Goal: Information Seeking & Learning: Learn about a topic

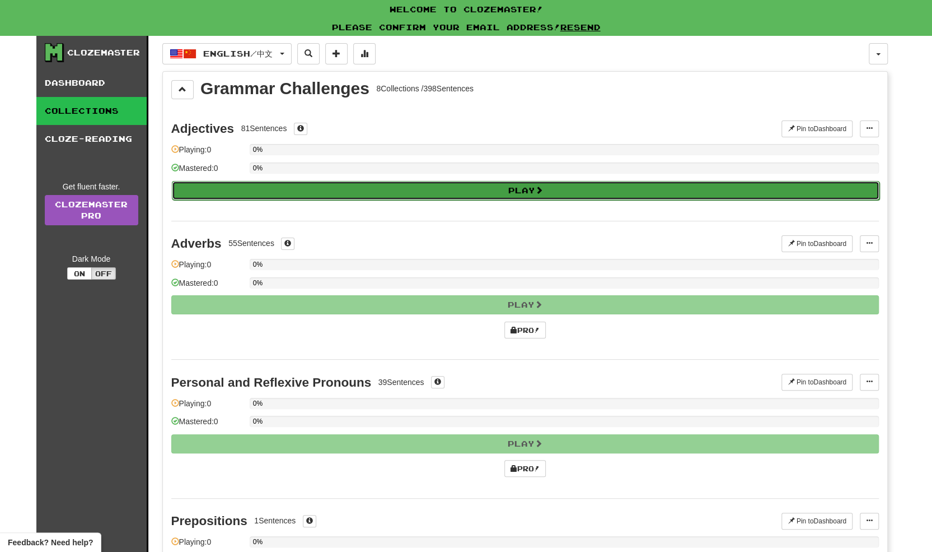
click at [516, 189] on button "Play" at bounding box center [526, 190] width 708 height 19
select select "**"
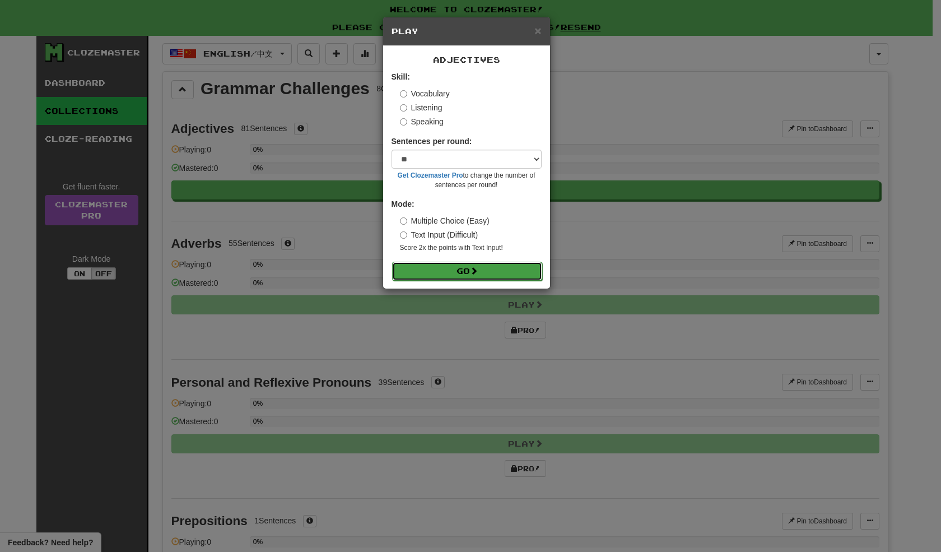
click at [478, 276] on button "Go" at bounding box center [467, 271] width 150 height 19
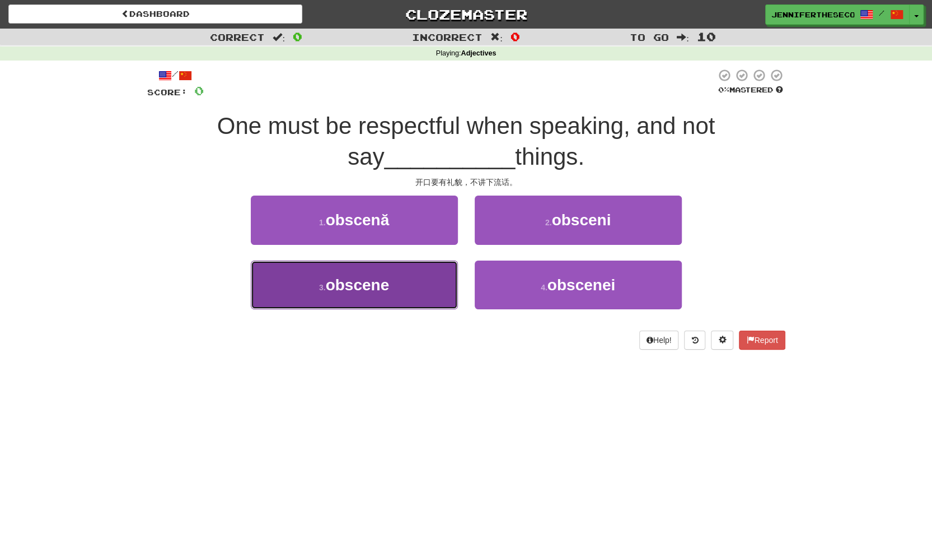
click at [398, 288] on button "3 . obscene" at bounding box center [354, 284] width 207 height 49
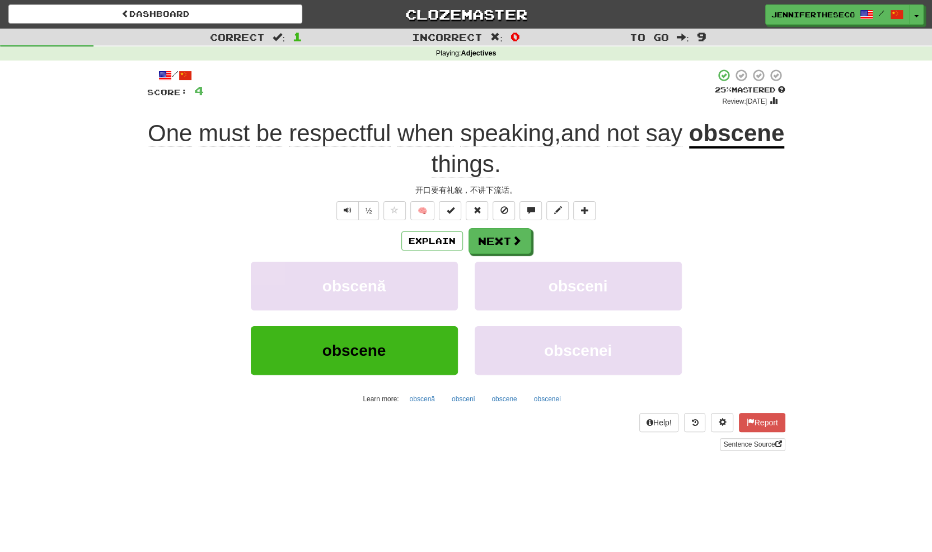
click at [689, 148] on u "obscene" at bounding box center [736, 134] width 95 height 29
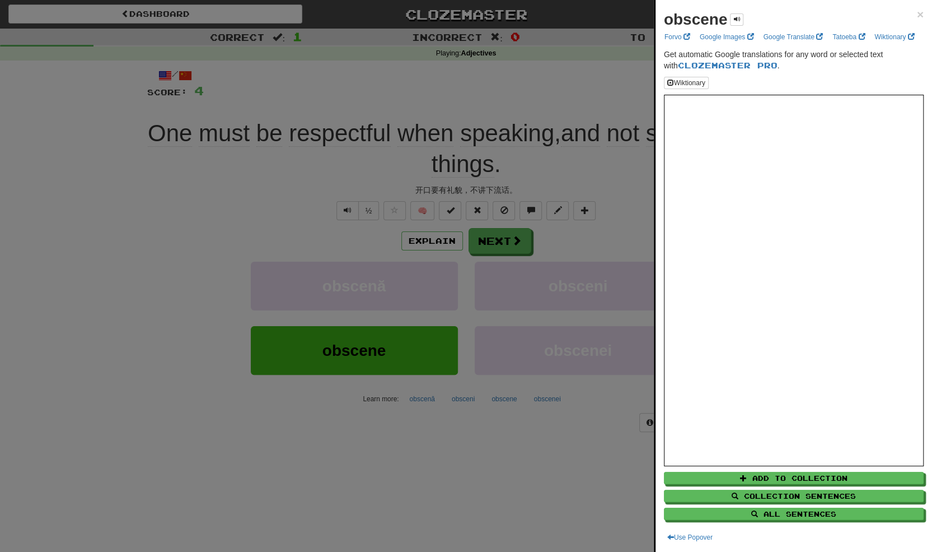
click at [337, 210] on div at bounding box center [466, 276] width 932 height 552
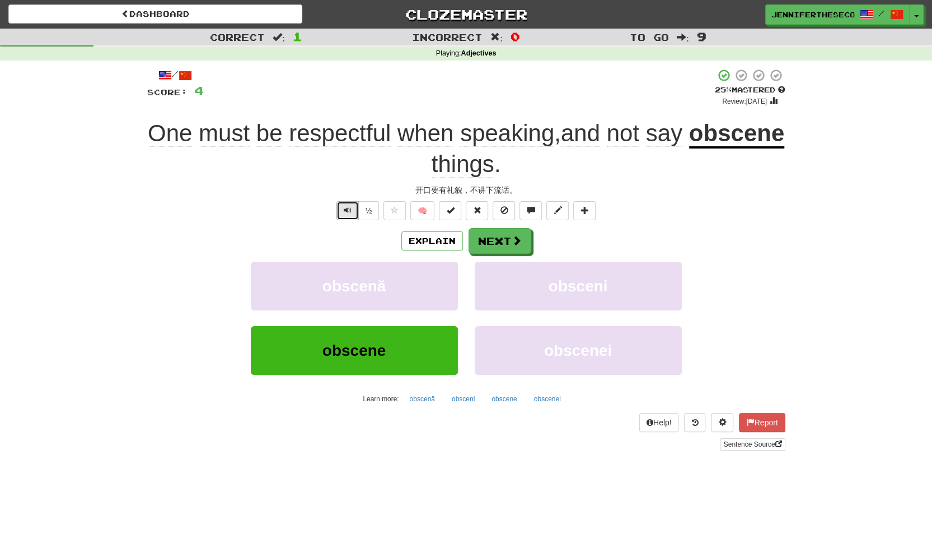
click at [347, 211] on span "Text-to-speech controls" at bounding box center [348, 210] width 8 height 8
click at [489, 239] on button "Next" at bounding box center [500, 241] width 63 height 26
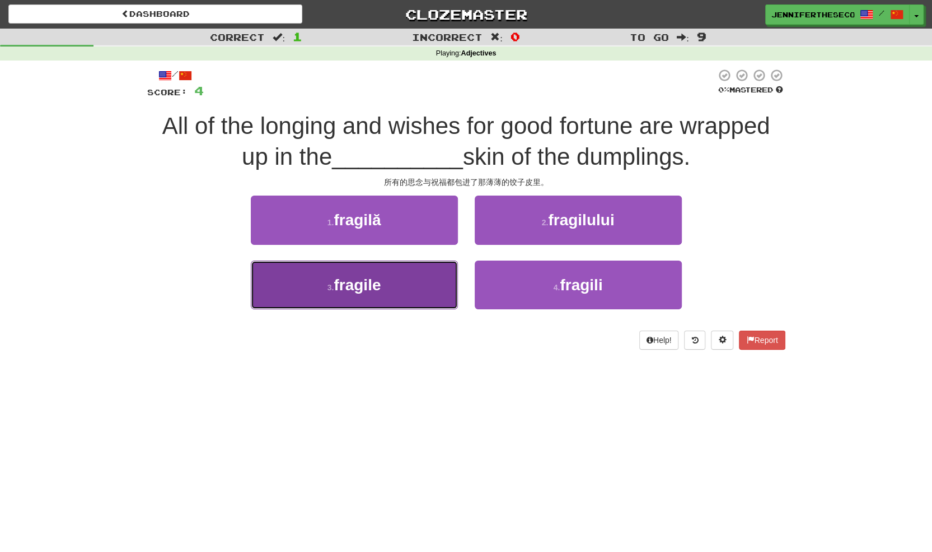
click at [372, 289] on span "fragile" at bounding box center [357, 284] width 47 height 17
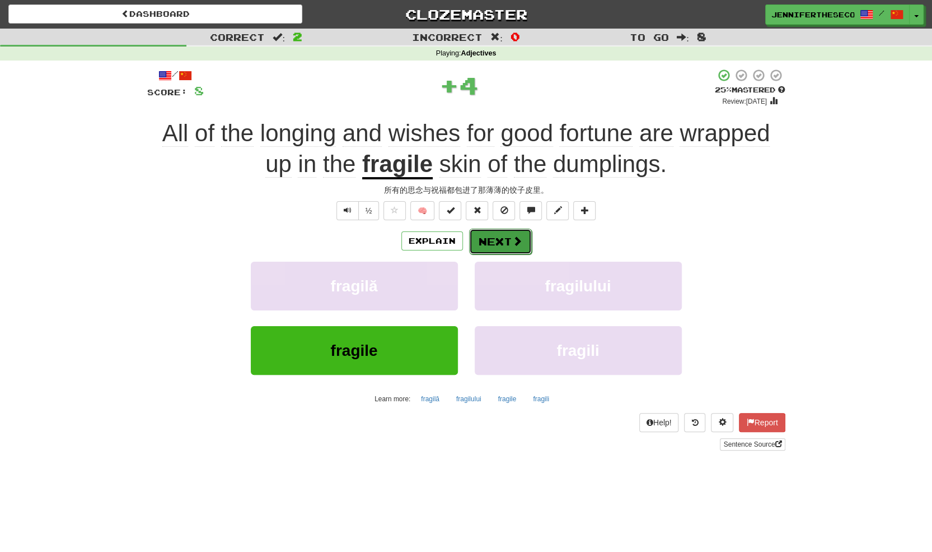
click at [502, 247] on button "Next" at bounding box center [500, 241] width 63 height 26
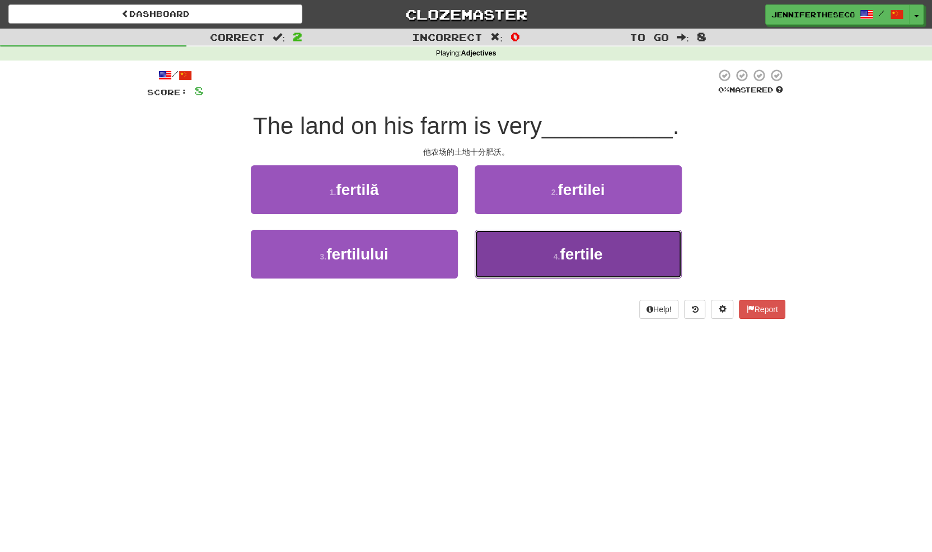
click at [540, 264] on button "4 . fertile" at bounding box center [578, 254] width 207 height 49
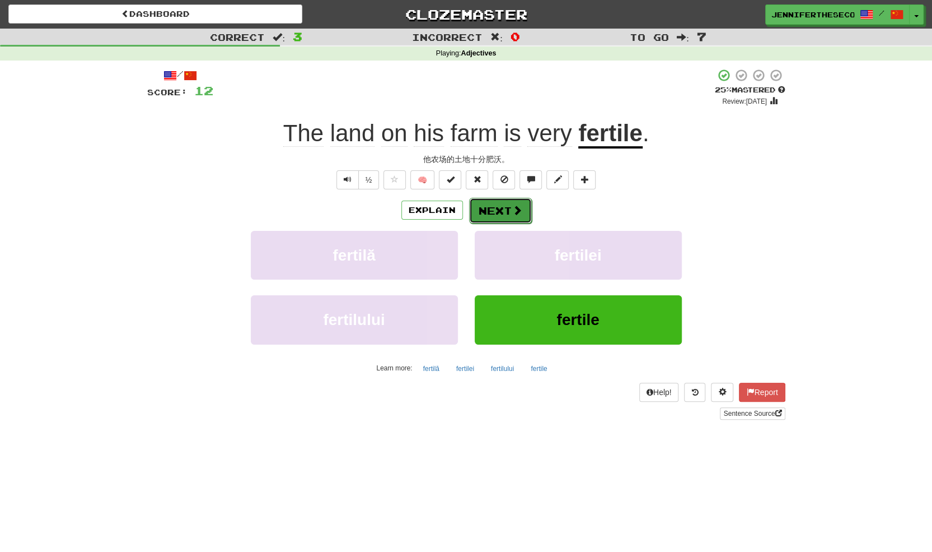
click at [493, 207] on button "Next" at bounding box center [500, 211] width 63 height 26
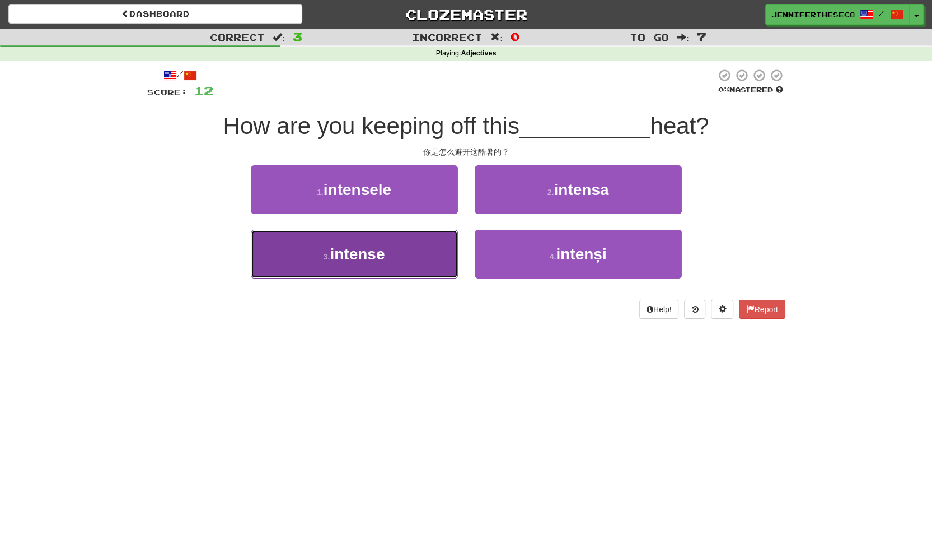
click at [391, 262] on button "3 . intense" at bounding box center [354, 254] width 207 height 49
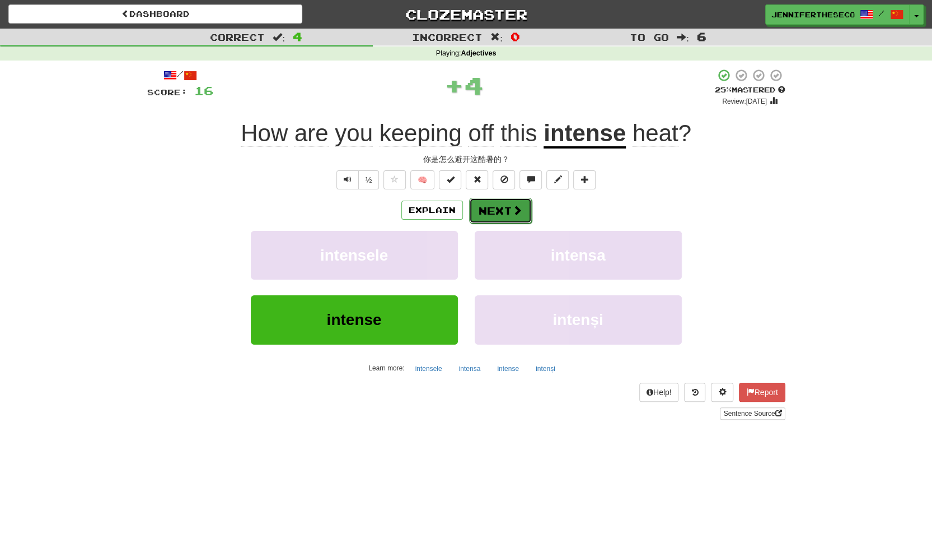
click at [508, 212] on button "Next" at bounding box center [500, 211] width 63 height 26
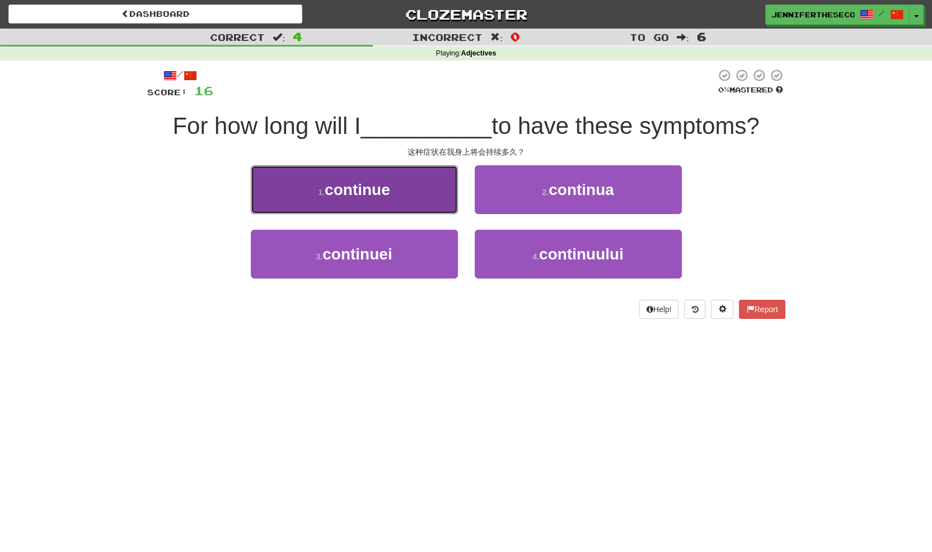
click at [389, 183] on span "continue" at bounding box center [358, 189] width 66 height 17
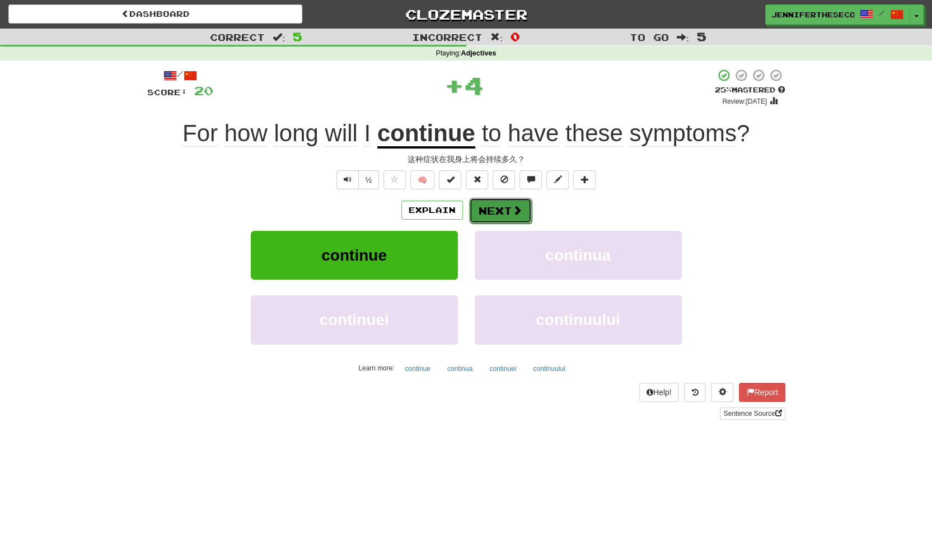
click at [483, 202] on button "Next" at bounding box center [500, 211] width 63 height 26
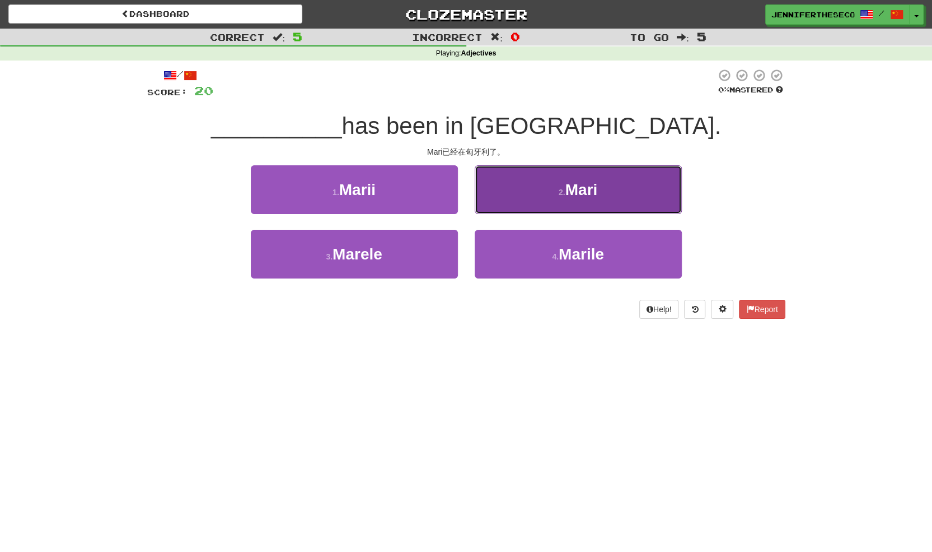
click at [534, 188] on button "2 . Mari" at bounding box center [578, 189] width 207 height 49
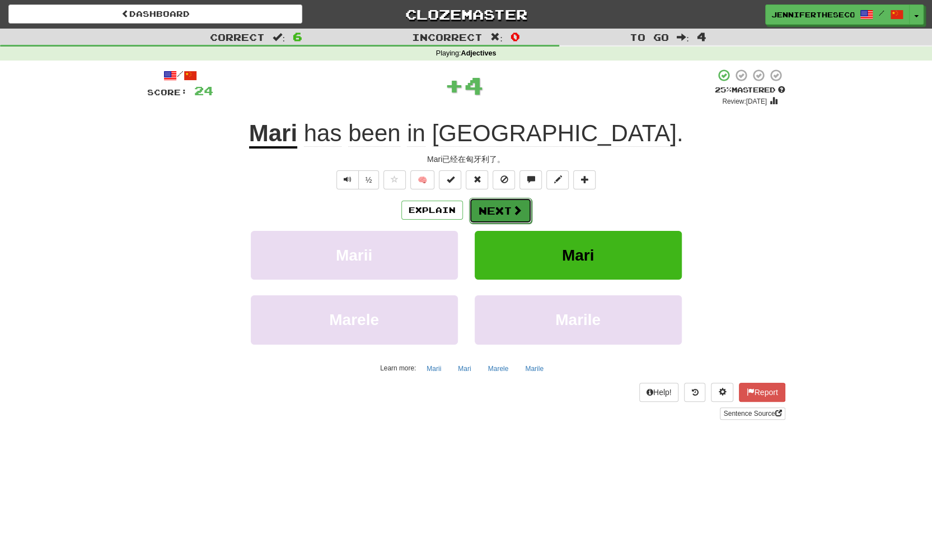
click at [499, 218] on button "Next" at bounding box center [500, 211] width 63 height 26
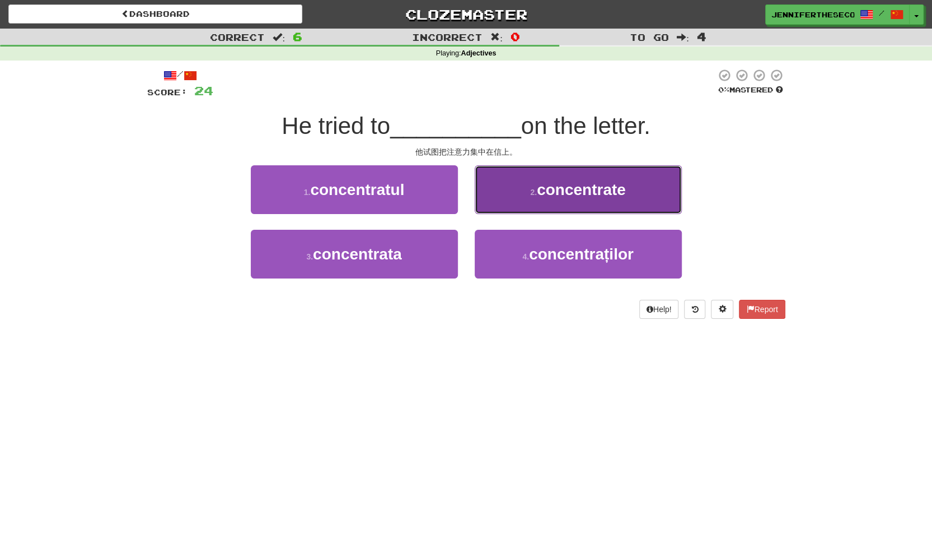
click at [528, 182] on button "2 . concentrate" at bounding box center [578, 189] width 207 height 49
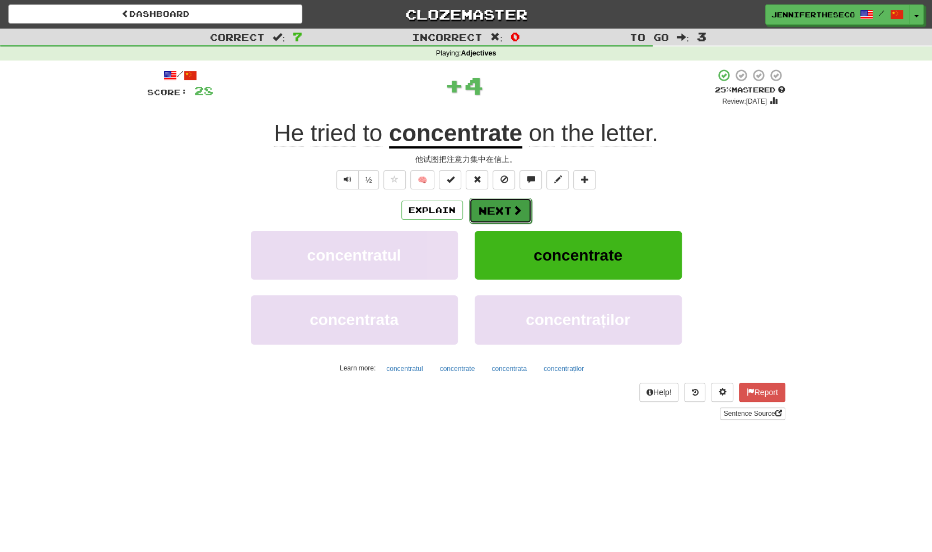
click at [500, 208] on button "Next" at bounding box center [500, 211] width 63 height 26
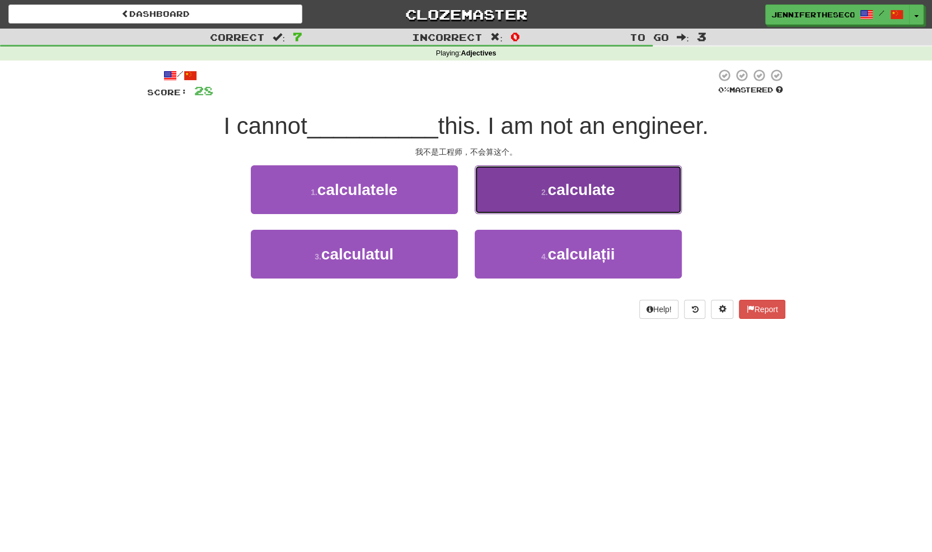
click at [512, 184] on button "2 . calculate" at bounding box center [578, 189] width 207 height 49
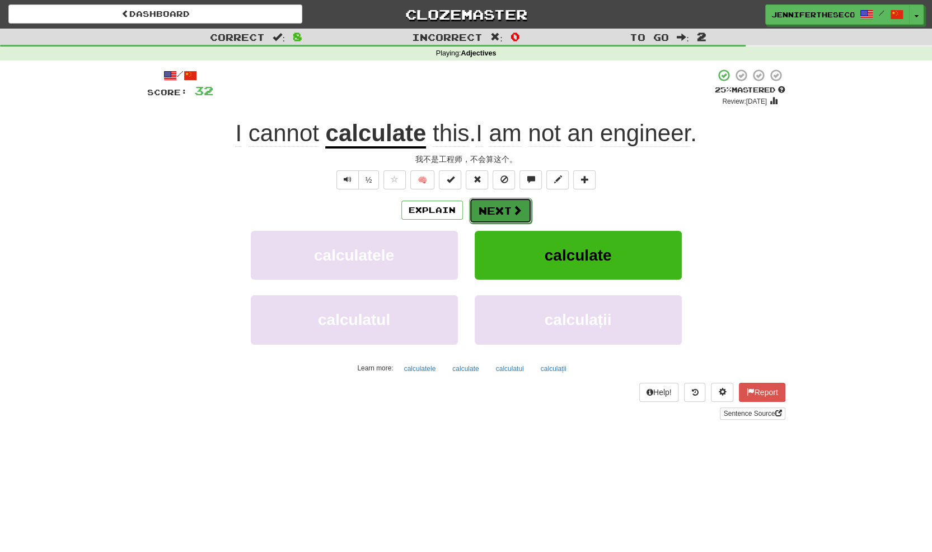
click at [494, 203] on button "Next" at bounding box center [500, 211] width 63 height 26
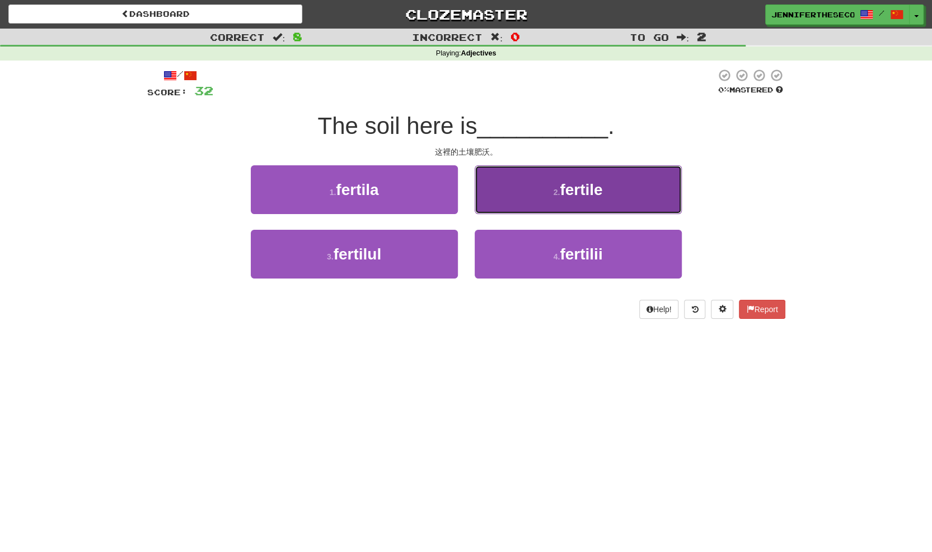
click at [524, 209] on button "2 . fertile" at bounding box center [578, 189] width 207 height 49
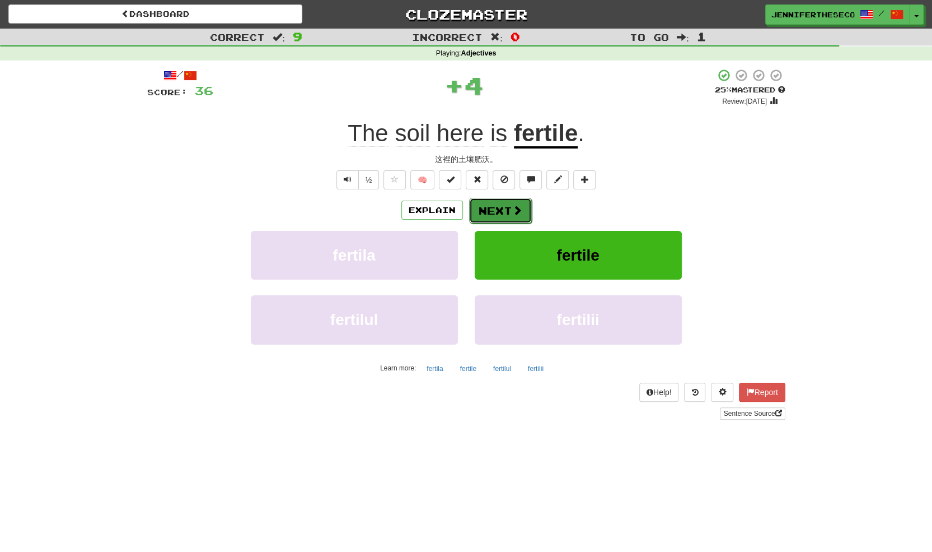
click at [502, 216] on button "Next" at bounding box center [500, 211] width 63 height 26
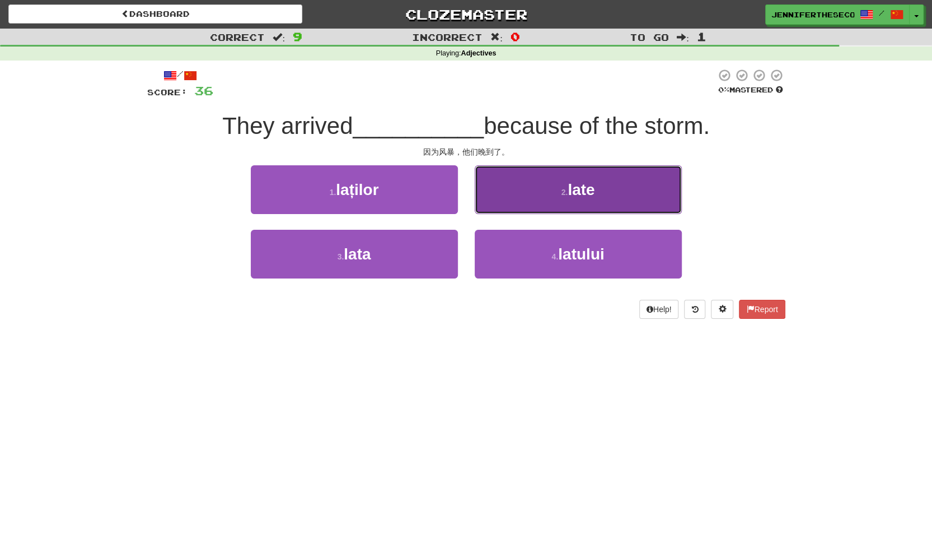
click at [531, 202] on button "2 . late" at bounding box center [578, 189] width 207 height 49
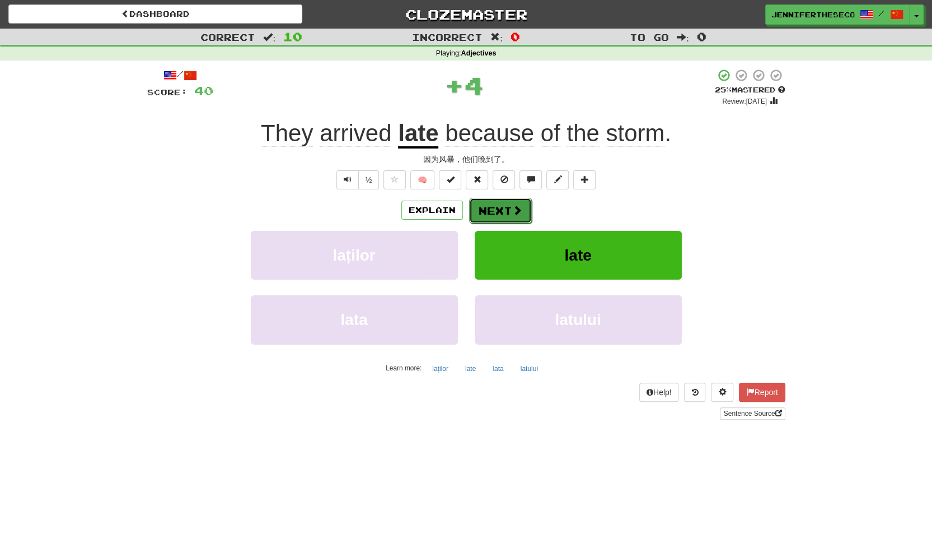
click at [493, 217] on button "Next" at bounding box center [500, 211] width 63 height 26
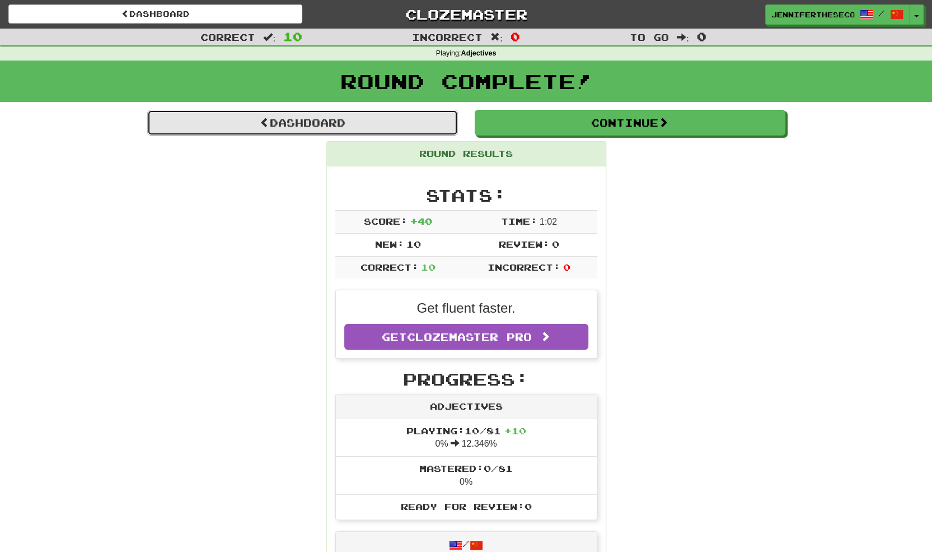
click at [326, 122] on link "Dashboard" at bounding box center [302, 123] width 311 height 26
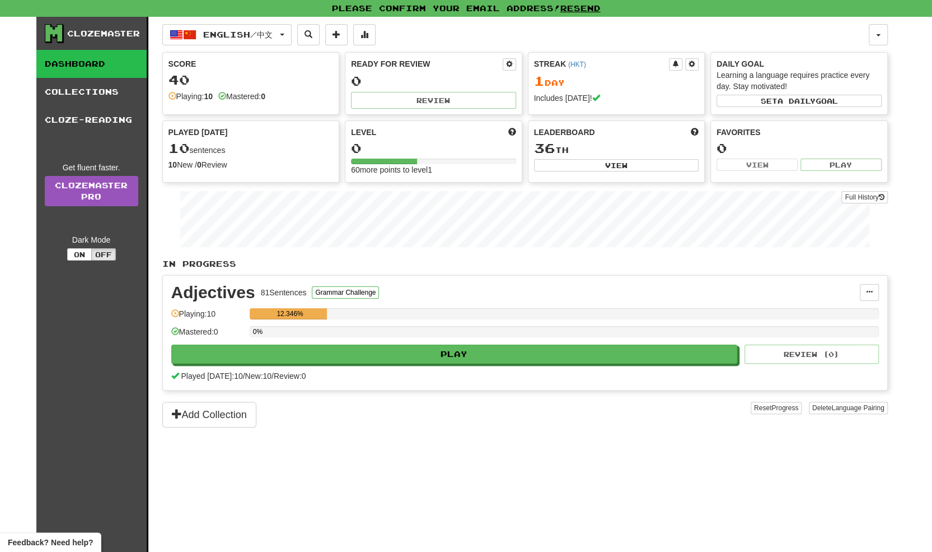
scroll to position [1, 0]
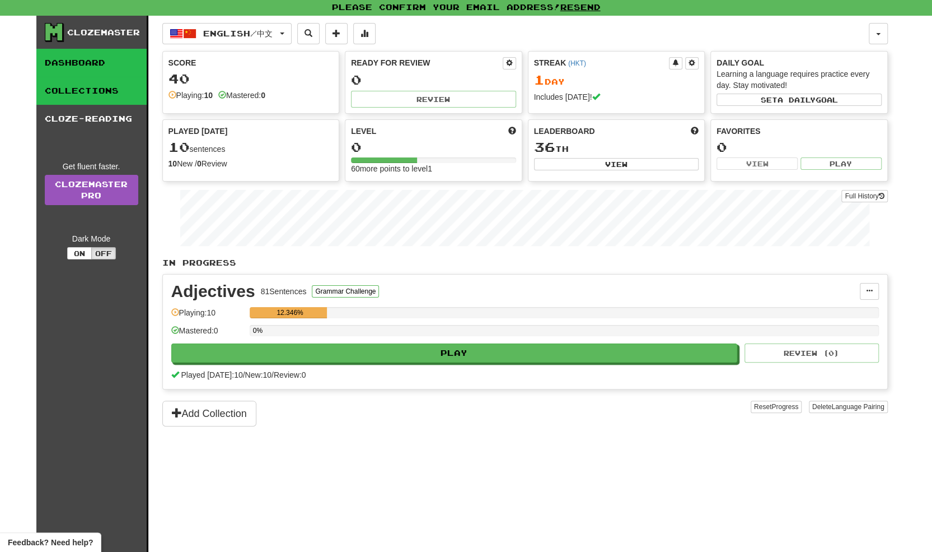
click at [69, 90] on link "Collections" at bounding box center [91, 91] width 110 height 28
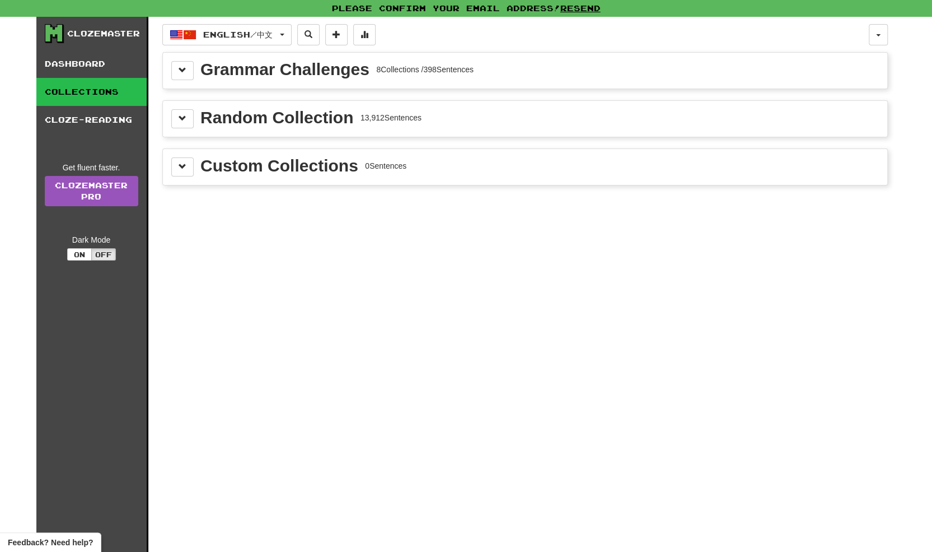
click at [207, 72] on div "Grammar Challenges" at bounding box center [284, 69] width 169 height 17
click at [190, 73] on button at bounding box center [182, 70] width 22 height 19
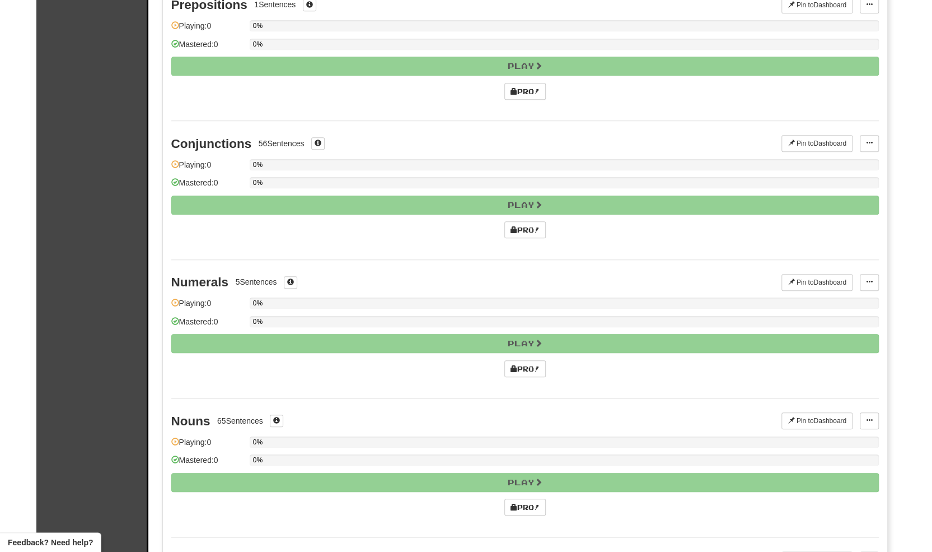
scroll to position [893, 0]
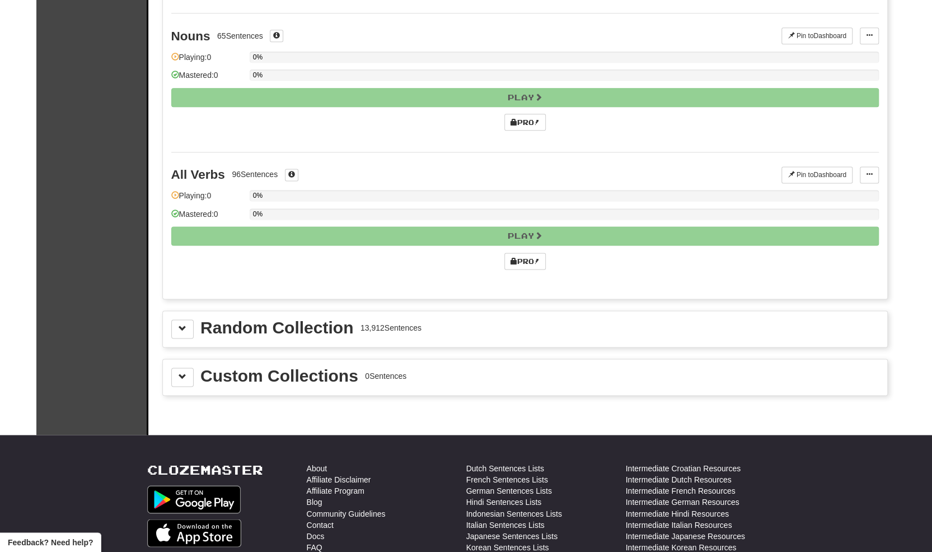
click at [237, 368] on div "Custom Collections" at bounding box center [279, 375] width 158 height 17
click at [181, 369] on button at bounding box center [182, 376] width 22 height 19
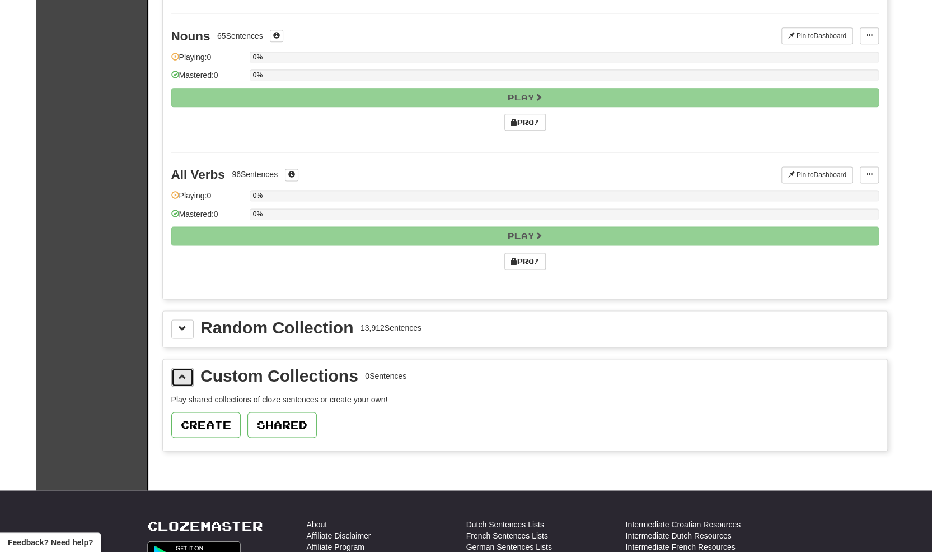
scroll to position [940, 0]
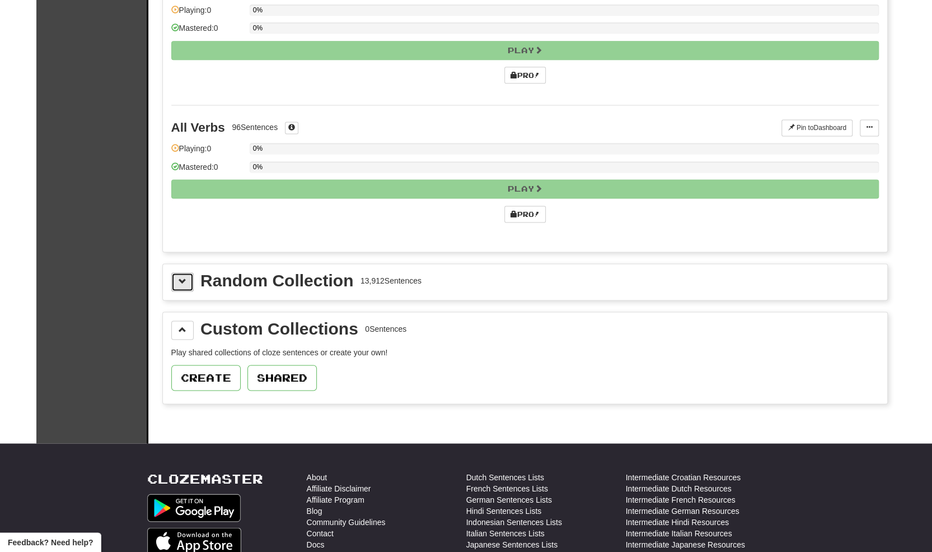
click at [180, 277] on span at bounding box center [183, 281] width 8 height 8
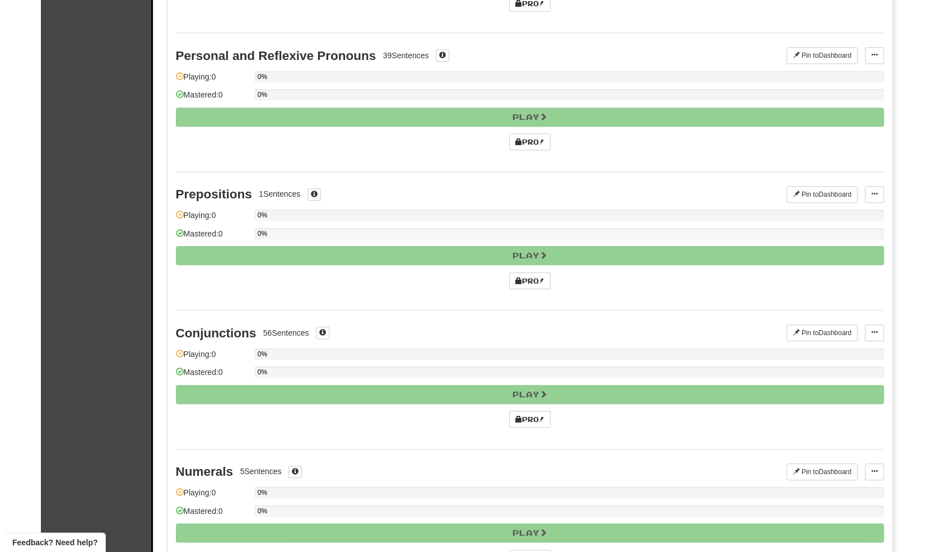
scroll to position [0, 0]
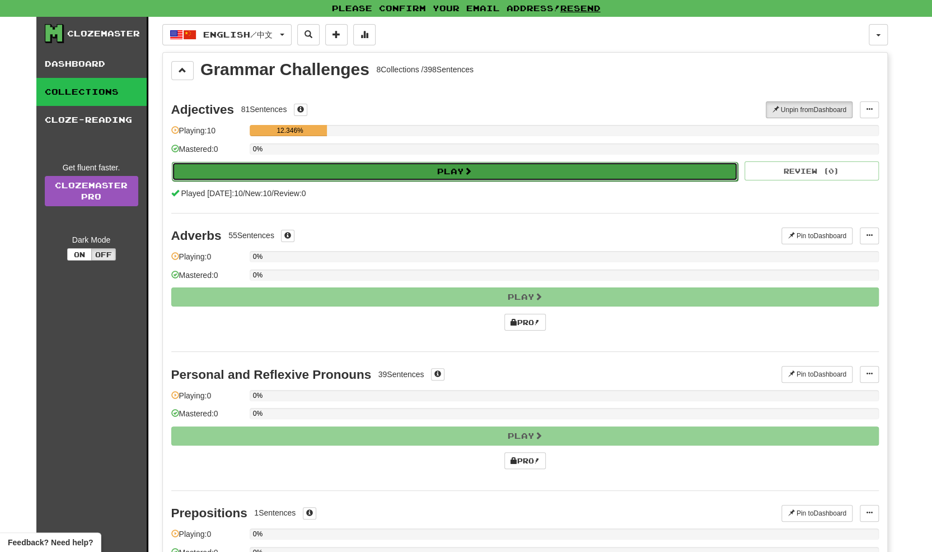
click at [485, 169] on button "Play" at bounding box center [455, 171] width 567 height 19
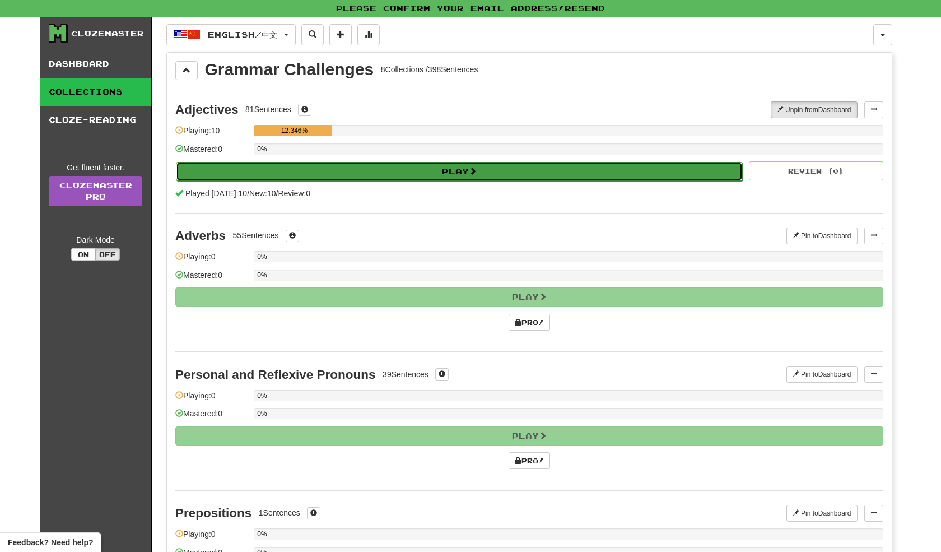
select select "**"
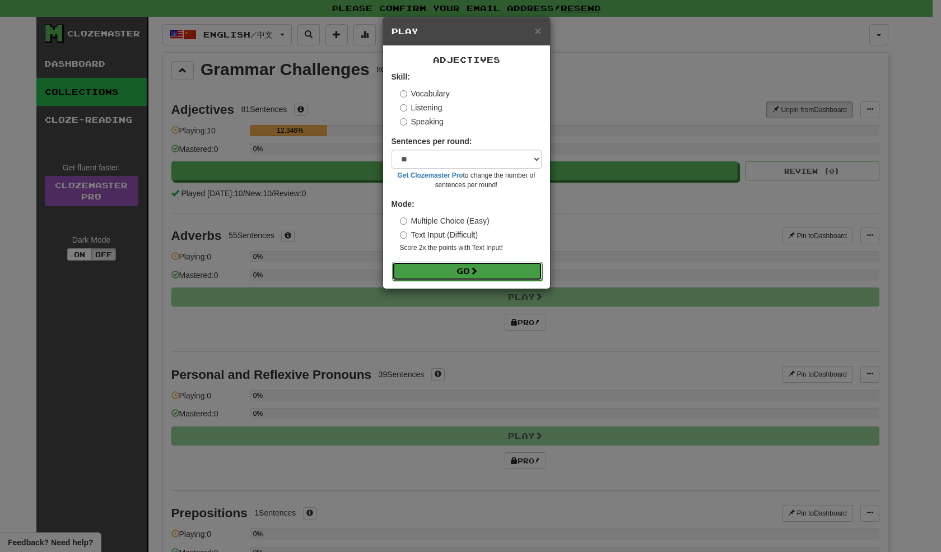
click at [500, 276] on button "Go" at bounding box center [467, 271] width 150 height 19
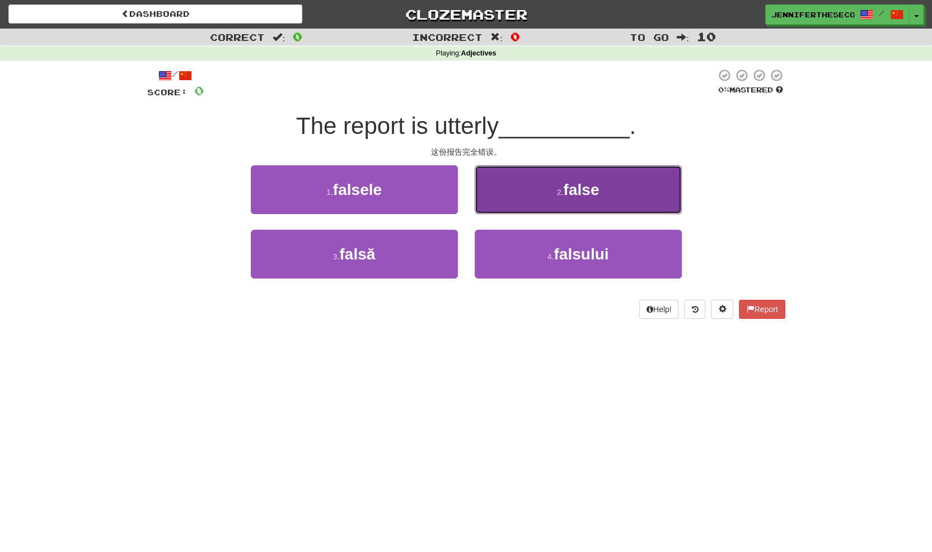
click at [515, 182] on button "2 . false" at bounding box center [578, 189] width 207 height 49
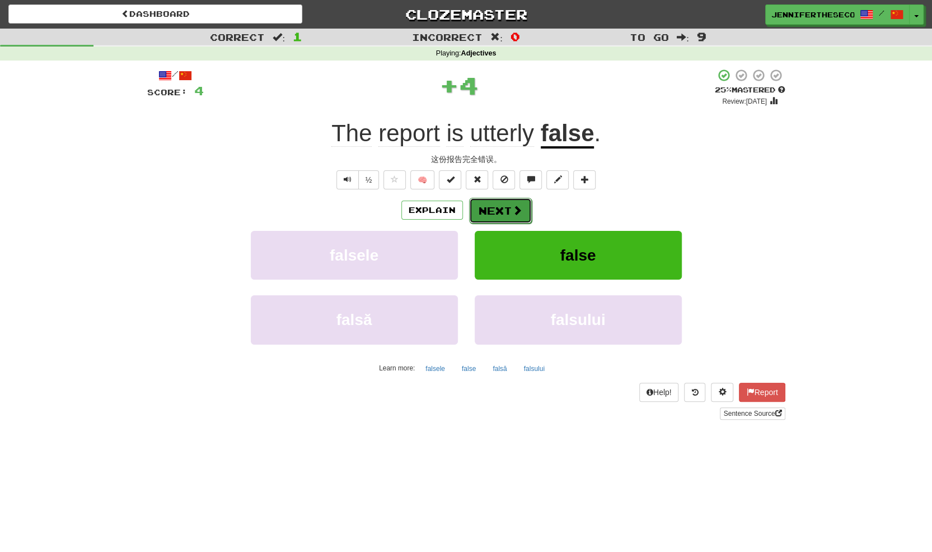
click at [496, 211] on button "Next" at bounding box center [500, 211] width 63 height 26
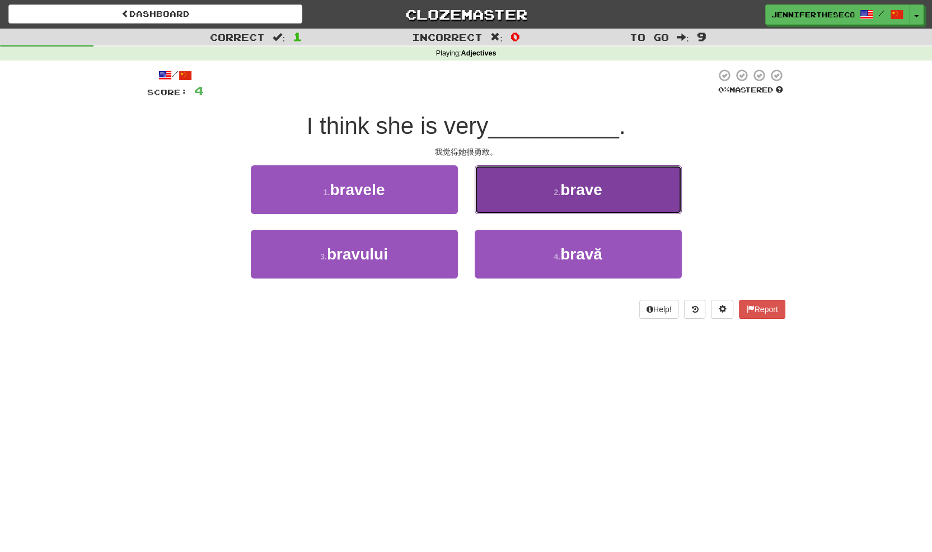
click at [519, 184] on button "2 . brave" at bounding box center [578, 189] width 207 height 49
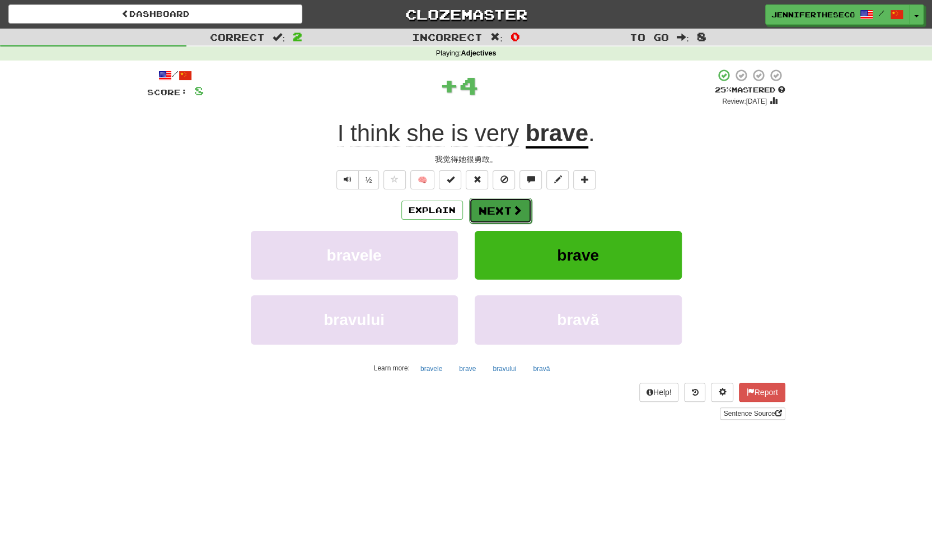
click at [494, 206] on button "Next" at bounding box center [500, 211] width 63 height 26
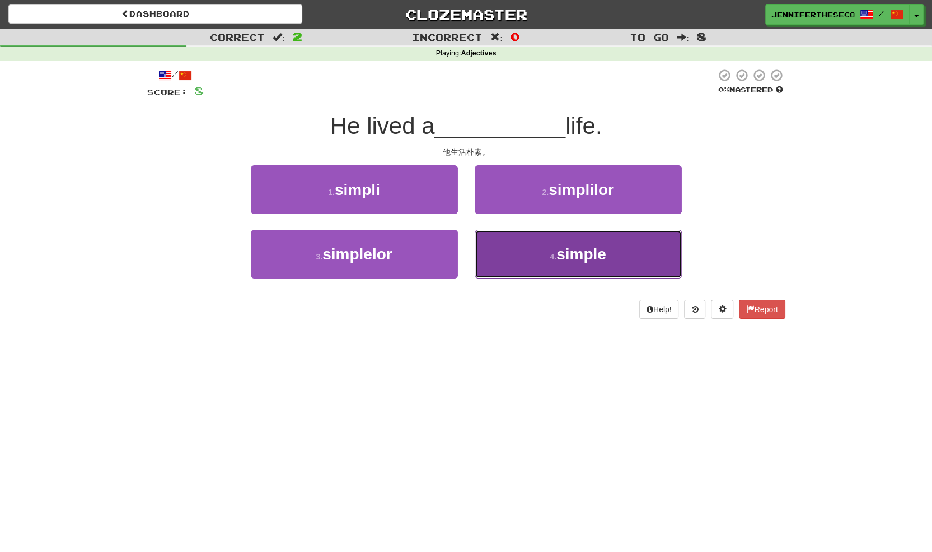
click at [493, 250] on button "4 . simple" at bounding box center [578, 254] width 207 height 49
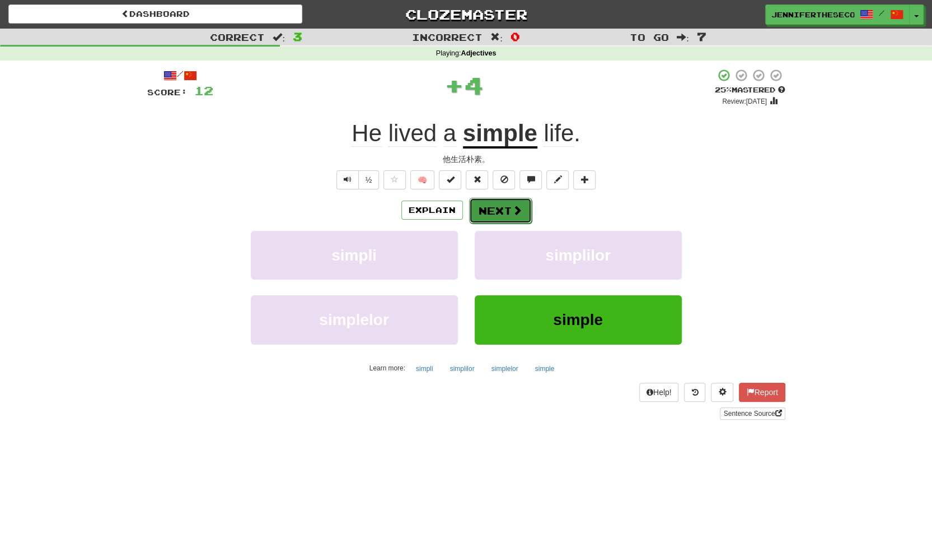
click at [492, 216] on button "Next" at bounding box center [500, 211] width 63 height 26
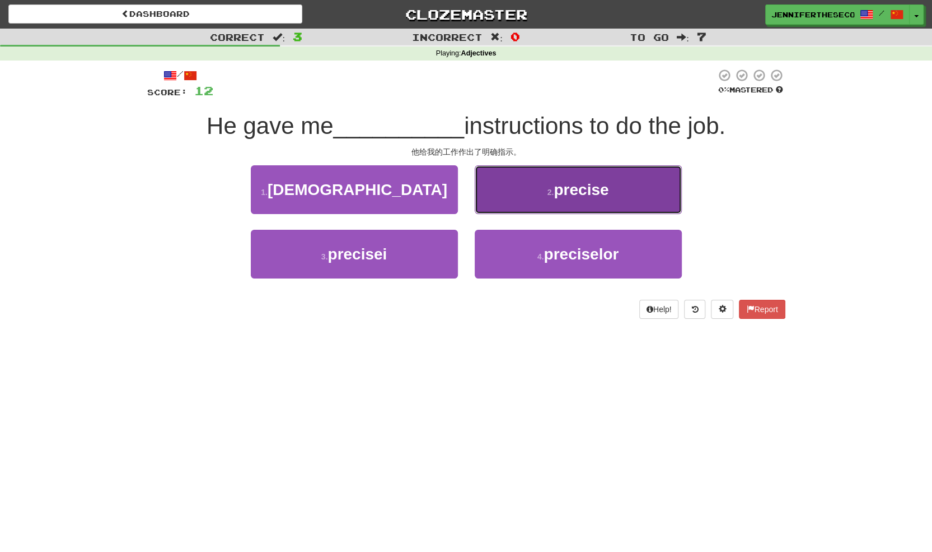
click at [491, 206] on button "2 . precise" at bounding box center [578, 189] width 207 height 49
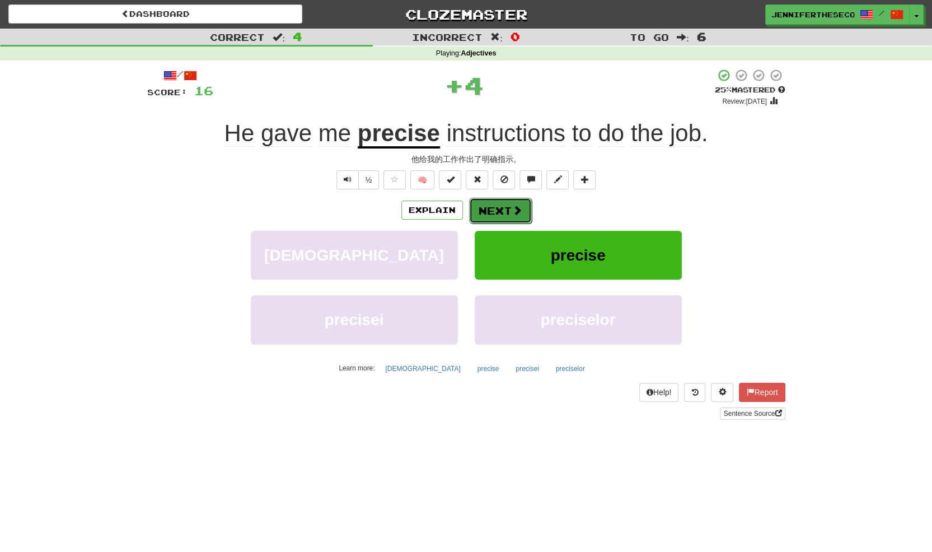
click at [482, 210] on button "Next" at bounding box center [500, 211] width 63 height 26
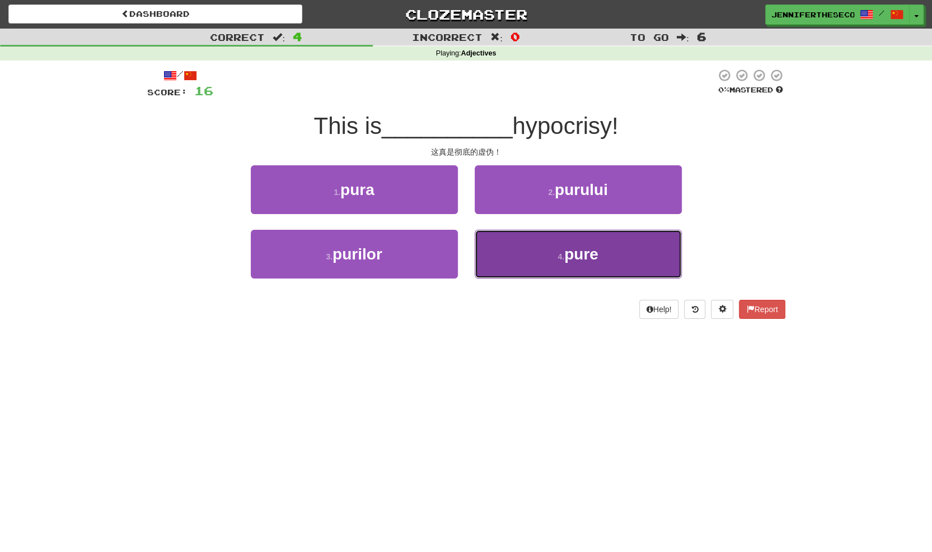
click at [492, 248] on button "4 . pure" at bounding box center [578, 254] width 207 height 49
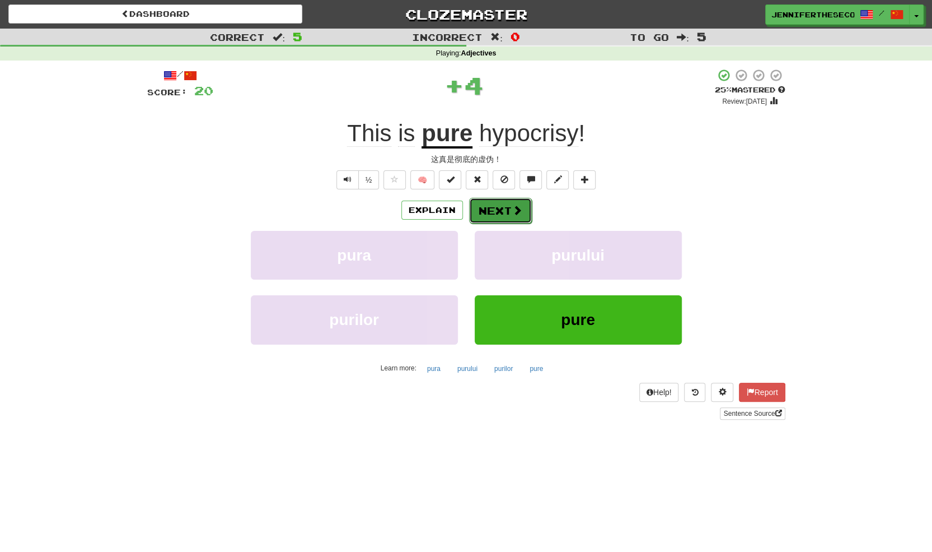
click at [483, 202] on button "Next" at bounding box center [500, 211] width 63 height 26
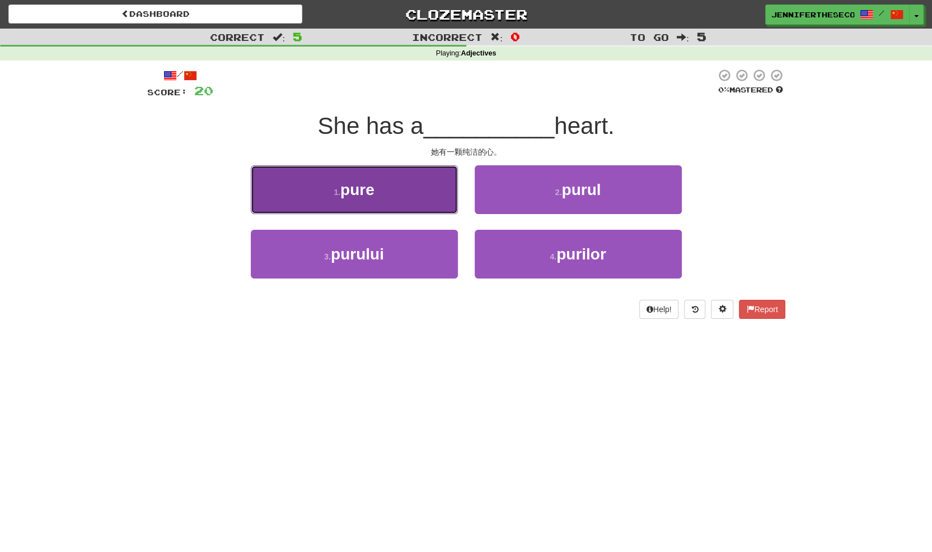
click at [407, 189] on button "1 . pure" at bounding box center [354, 189] width 207 height 49
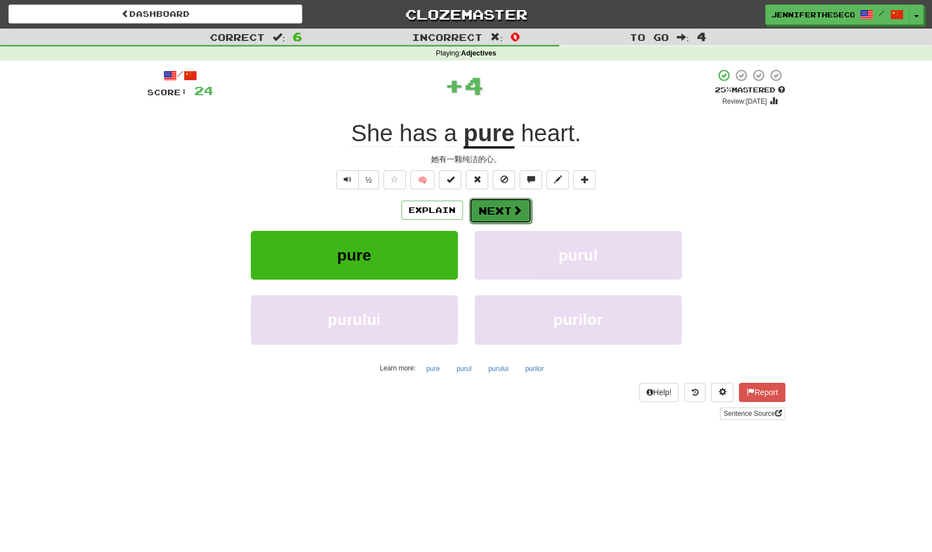
click at [487, 213] on button "Next" at bounding box center [500, 211] width 63 height 26
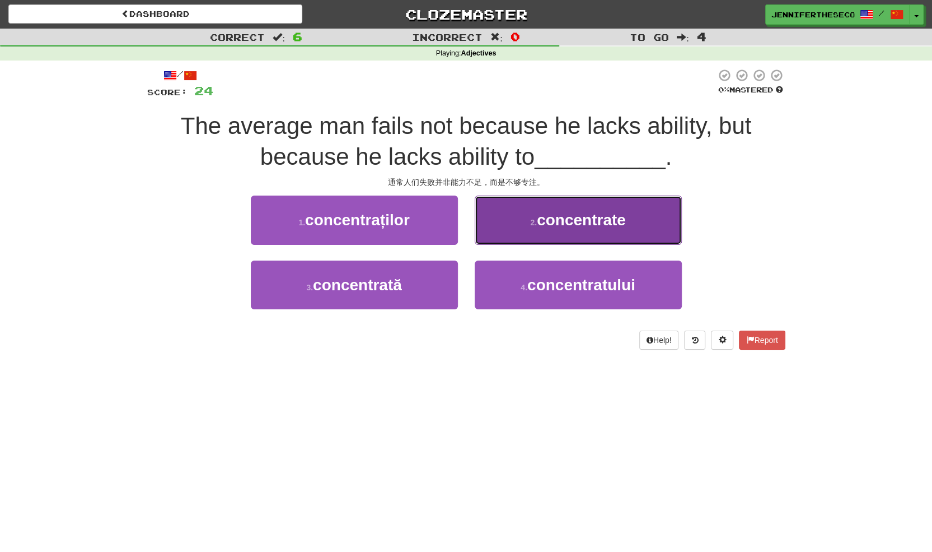
click at [503, 235] on button "2 . concentrate" at bounding box center [578, 219] width 207 height 49
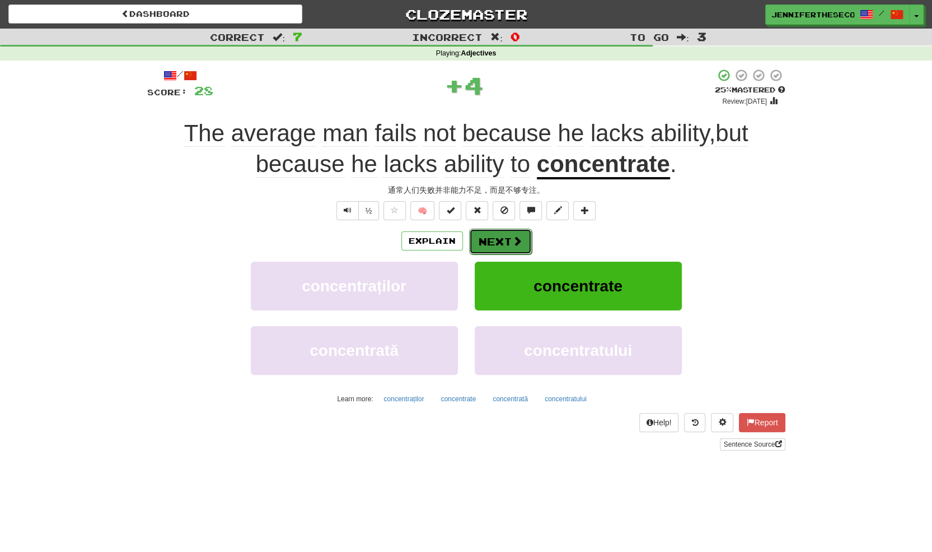
click at [492, 245] on button "Next" at bounding box center [500, 241] width 63 height 26
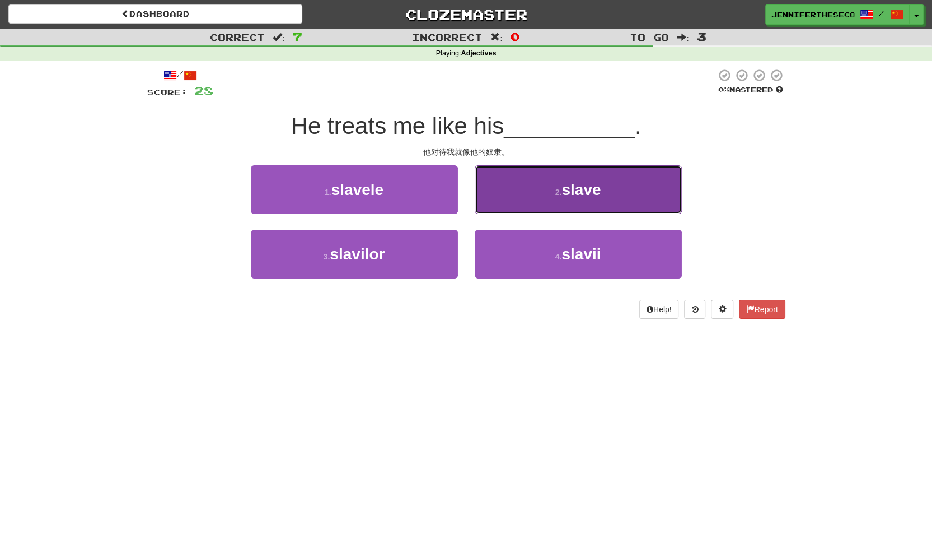
click at [497, 192] on button "2 . slave" at bounding box center [578, 189] width 207 height 49
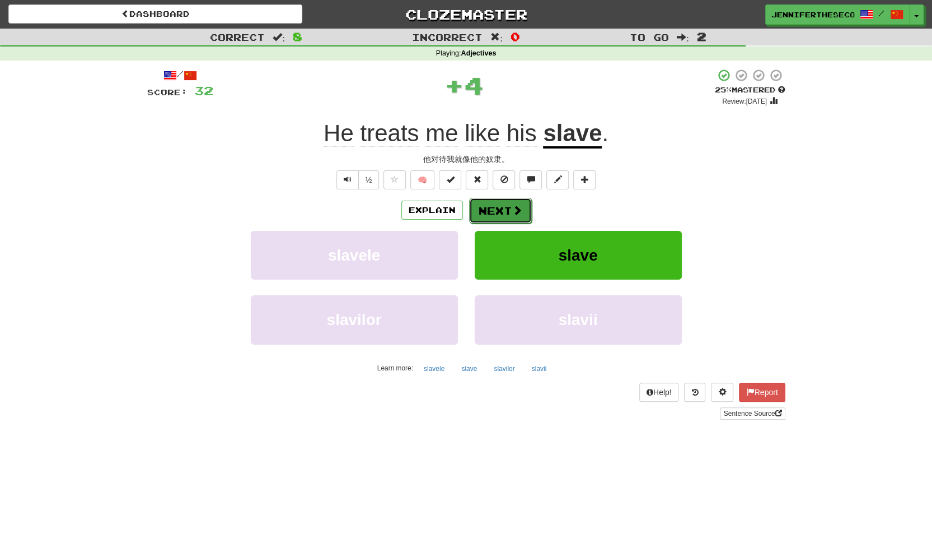
click at [488, 211] on button "Next" at bounding box center [500, 211] width 63 height 26
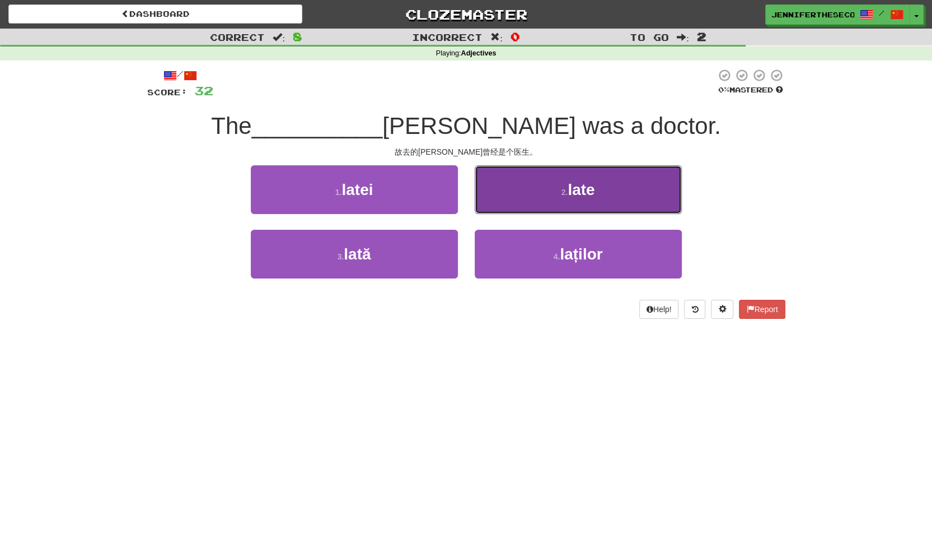
click at [496, 197] on button "2 . late" at bounding box center [578, 189] width 207 height 49
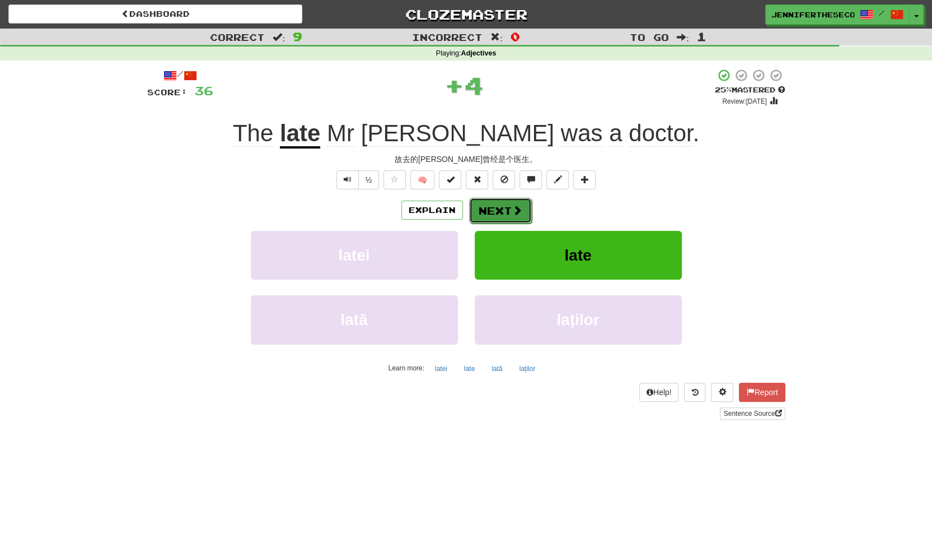
click at [488, 204] on button "Next" at bounding box center [500, 211] width 63 height 26
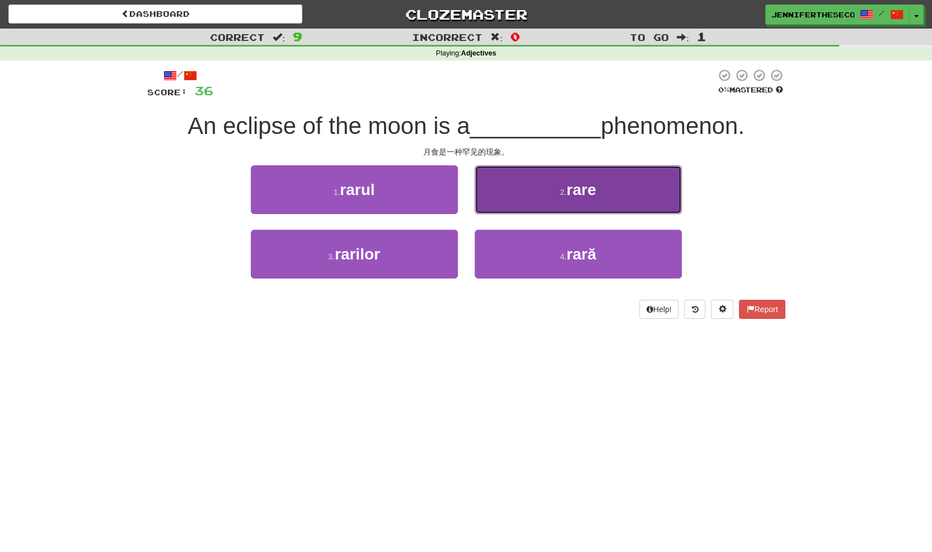
click at [498, 199] on button "2 . rare" at bounding box center [578, 189] width 207 height 49
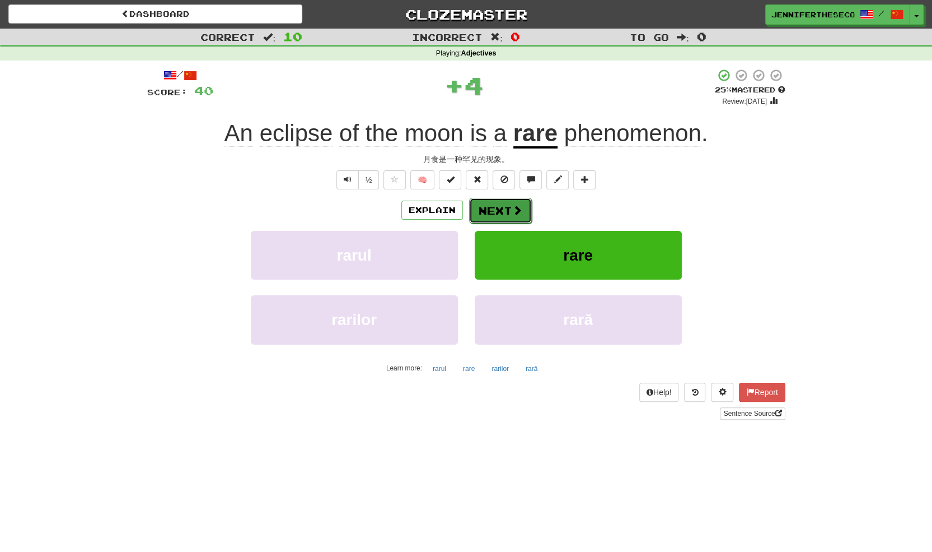
click at [487, 204] on button "Next" at bounding box center [500, 211] width 63 height 26
